Goal: Navigation & Orientation: Find specific page/section

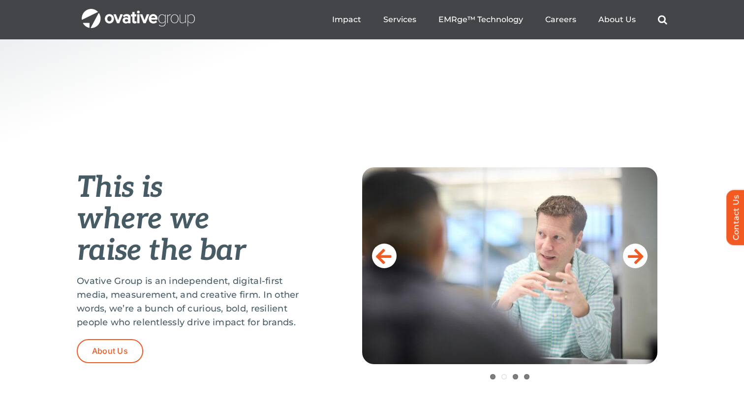
scroll to position [271, 0]
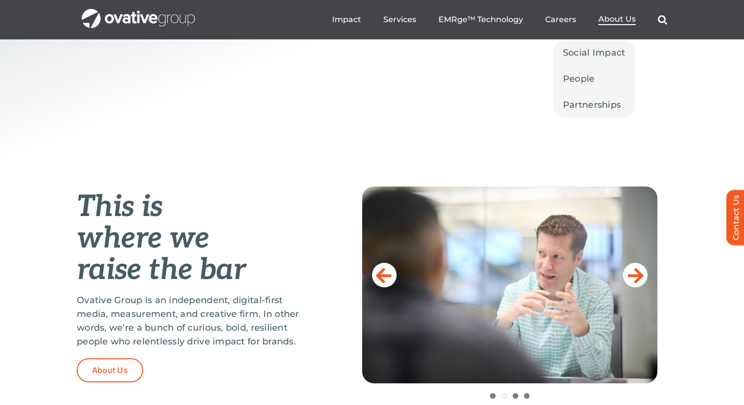
click at [620, 21] on span "About Us" at bounding box center [616, 19] width 37 height 10
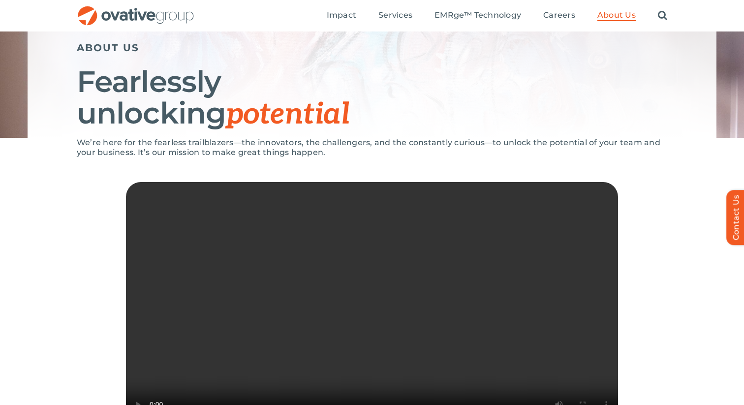
scroll to position [69, 0]
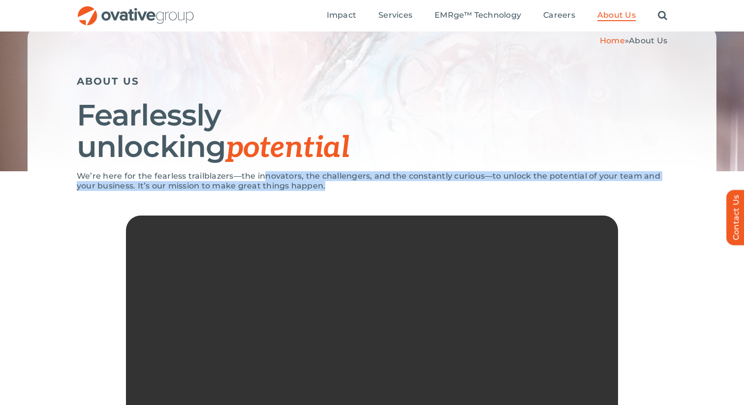
drag, startPoint x: 340, startPoint y: 192, endPoint x: 263, endPoint y: 176, distance: 79.3
click at [263, 176] on div "We’re here for the fearless trailblazers—the innovators, the challengers, and t…" at bounding box center [372, 186] width 590 height 30
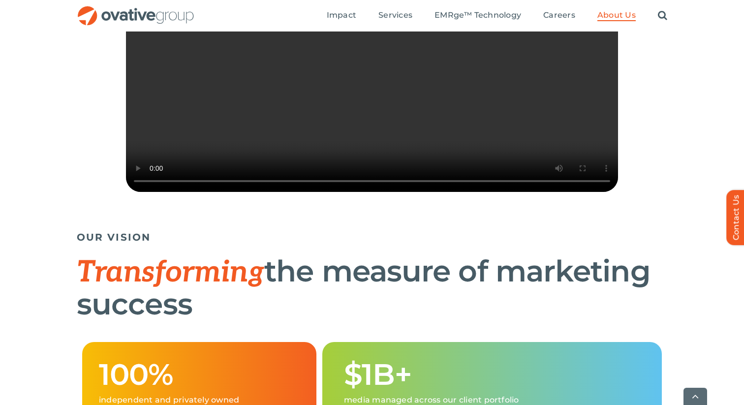
scroll to position [365, 0]
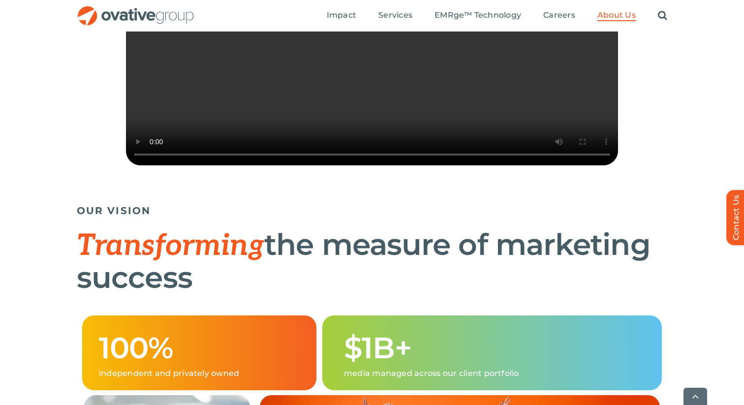
click at [342, 251] on div "OUR VISION Transforming the measure of marketing success" at bounding box center [372, 250] width 590 height 101
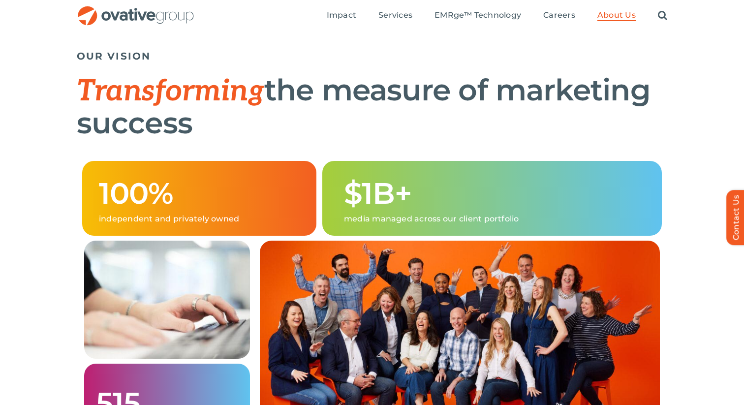
scroll to position [424, 0]
